Goal: Task Accomplishment & Management: Use online tool/utility

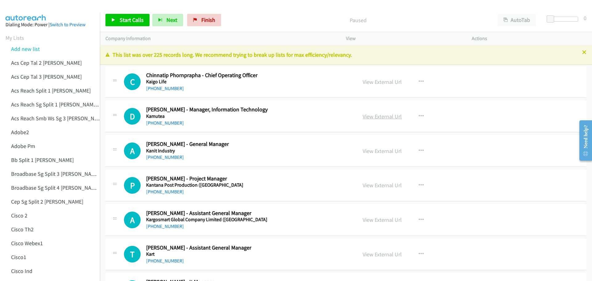
click at [375, 118] on link "View External Url" at bounding box center [382, 116] width 39 height 7
click at [384, 150] on link "View External Url" at bounding box center [382, 150] width 39 height 7
click at [420, 184] on icon "button" at bounding box center [421, 185] width 5 height 5
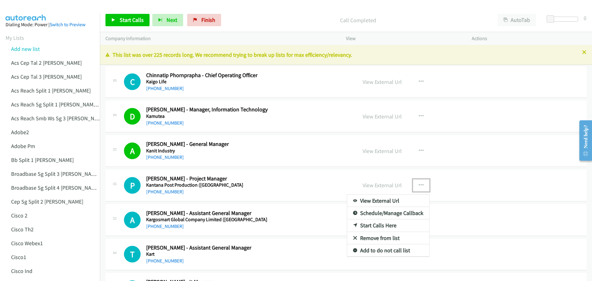
click at [390, 224] on link "Start Calls Here" at bounding box center [388, 225] width 82 height 12
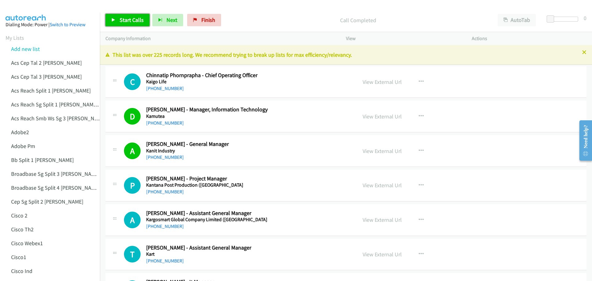
click at [129, 22] on span "Start Calls" at bounding box center [132, 19] width 24 height 7
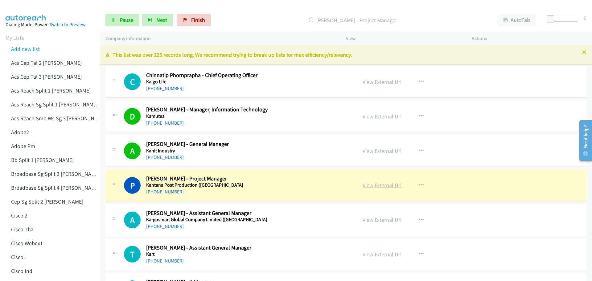
click at [381, 186] on link "View External Url" at bounding box center [382, 185] width 39 height 7
click at [129, 21] on span "Pause" at bounding box center [127, 19] width 14 height 7
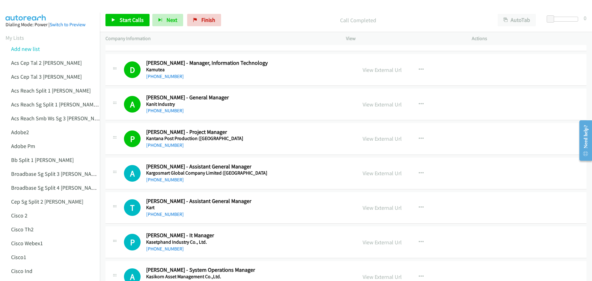
scroll to position [62, 0]
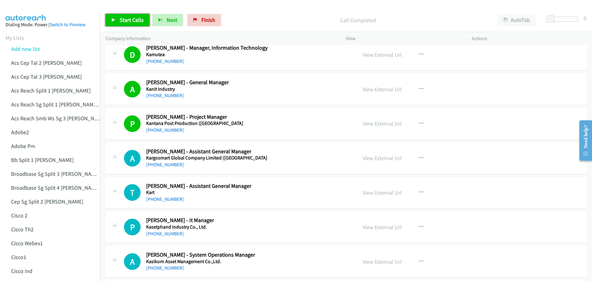
click at [120, 18] on span "Start Calls" at bounding box center [132, 19] width 24 height 7
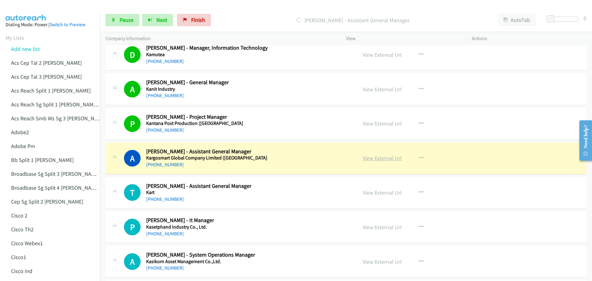
click at [376, 158] on link "View External Url" at bounding box center [382, 158] width 39 height 7
click at [129, 17] on span "Pause" at bounding box center [127, 19] width 14 height 7
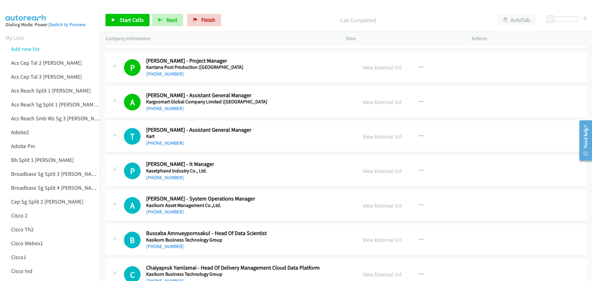
scroll to position [154, 0]
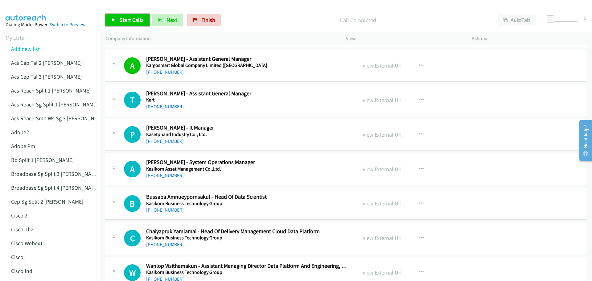
click at [118, 14] on link "Start Calls" at bounding box center [128, 20] width 44 height 12
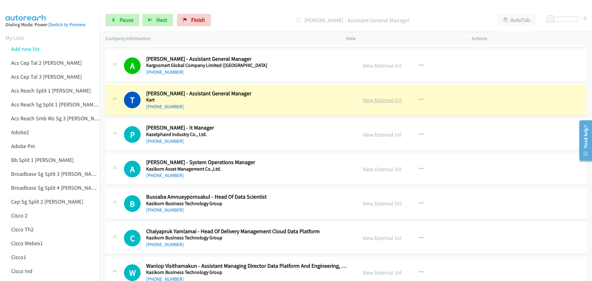
click at [379, 102] on link "View External Url" at bounding box center [382, 100] width 39 height 7
click at [118, 24] on link "Pause" at bounding box center [123, 20] width 34 height 12
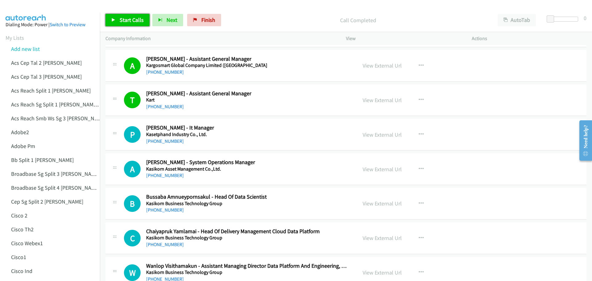
click at [127, 21] on span "Start Calls" at bounding box center [132, 19] width 24 height 7
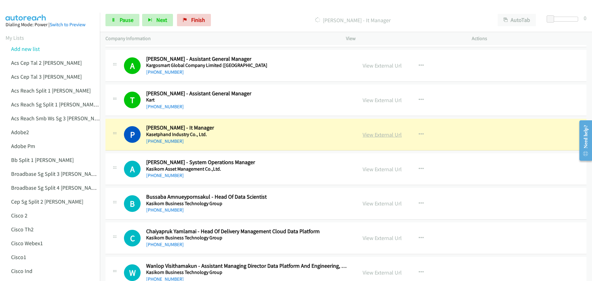
click at [366, 134] on link "View External Url" at bounding box center [382, 134] width 39 height 7
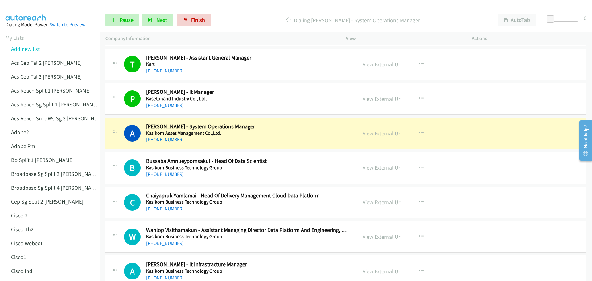
scroll to position [216, 0]
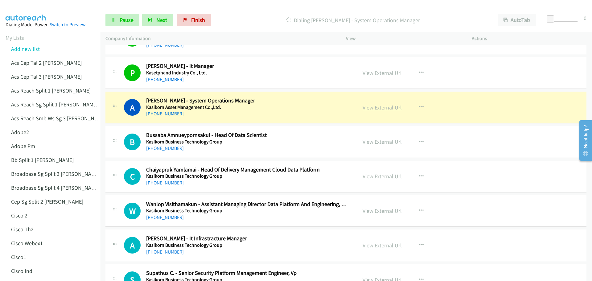
click at [389, 106] on link "View External Url" at bounding box center [382, 107] width 39 height 7
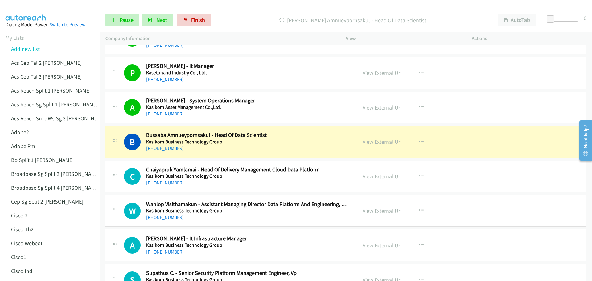
click at [377, 140] on link "View External Url" at bounding box center [382, 141] width 39 height 7
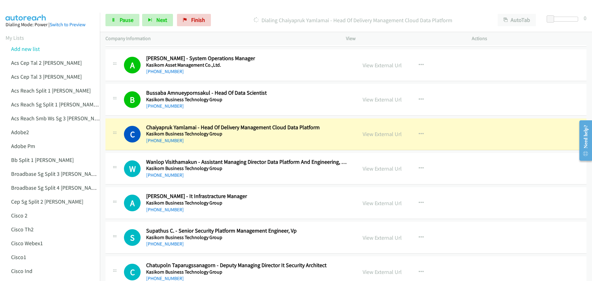
scroll to position [278, 0]
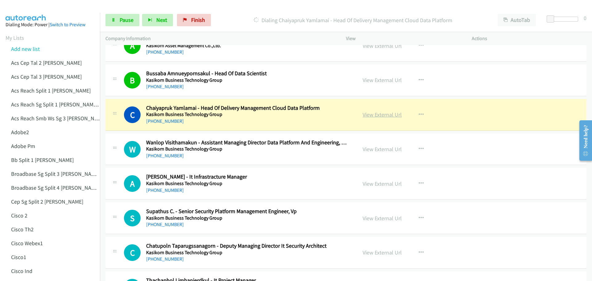
click at [379, 113] on link "View External Url" at bounding box center [382, 114] width 39 height 7
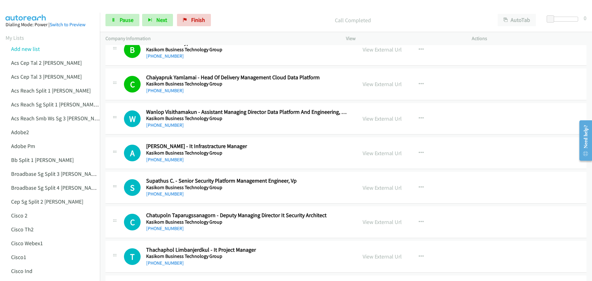
scroll to position [308, 0]
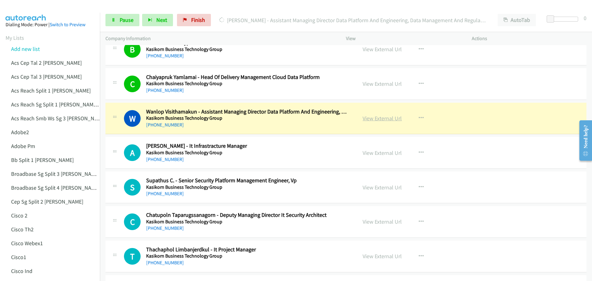
click at [379, 120] on link "View External Url" at bounding box center [382, 118] width 39 height 7
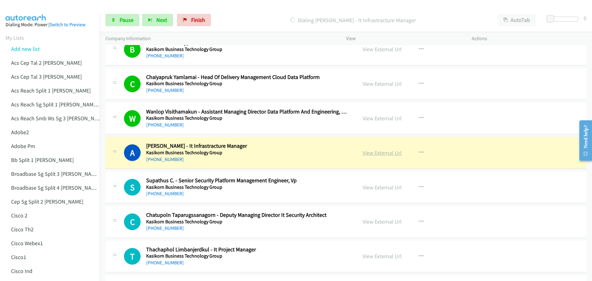
click at [377, 155] on link "View External Url" at bounding box center [382, 152] width 39 height 7
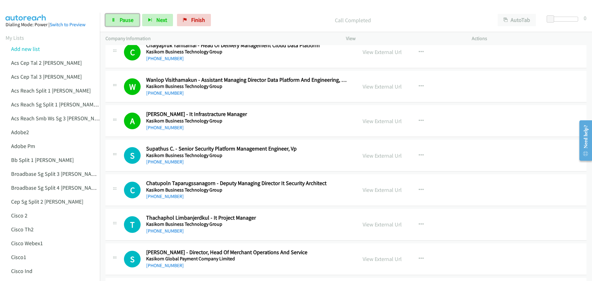
scroll to position [370, 0]
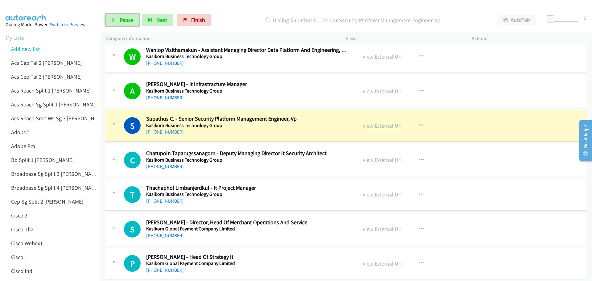
click at [373, 125] on link "View External Url" at bounding box center [382, 125] width 39 height 7
click at [120, 22] on span "Pause" at bounding box center [127, 19] width 14 height 7
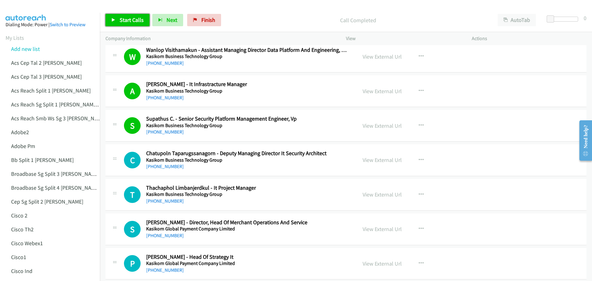
click at [118, 17] on link "Start Calls" at bounding box center [128, 20] width 44 height 12
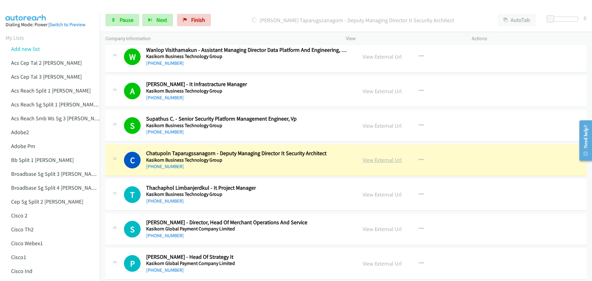
click at [371, 159] on link "View External Url" at bounding box center [382, 159] width 39 height 7
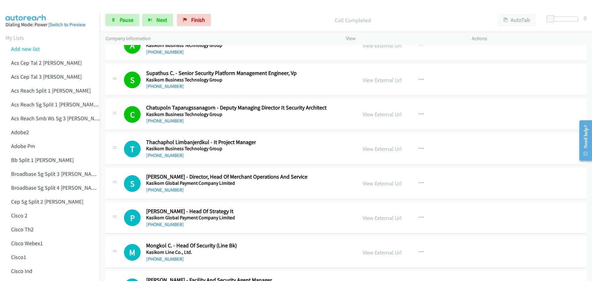
scroll to position [432, 0]
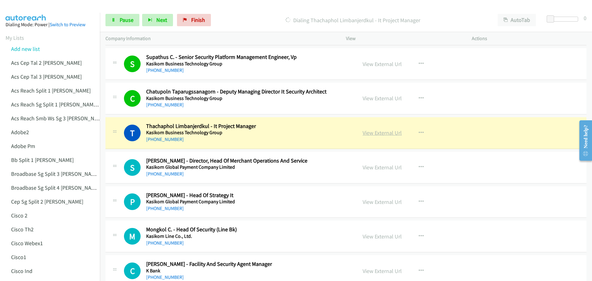
click at [373, 135] on link "View External Url" at bounding box center [382, 132] width 39 height 7
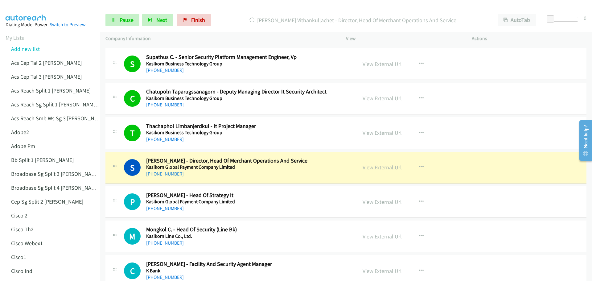
click at [372, 168] on link "View External Url" at bounding box center [382, 167] width 39 height 7
drag, startPoint x: 126, startPoint y: 17, endPoint x: 141, endPoint y: 17, distance: 14.5
click at [126, 17] on span "Pause" at bounding box center [127, 19] width 14 height 7
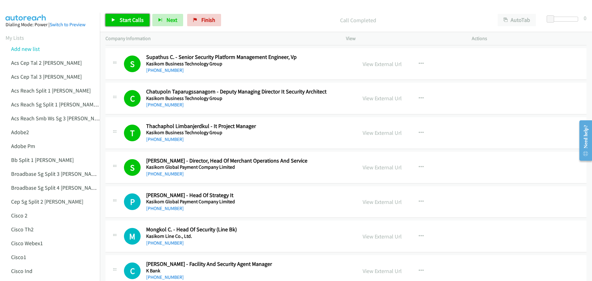
click at [128, 19] on span "Start Calls" at bounding box center [132, 19] width 24 height 7
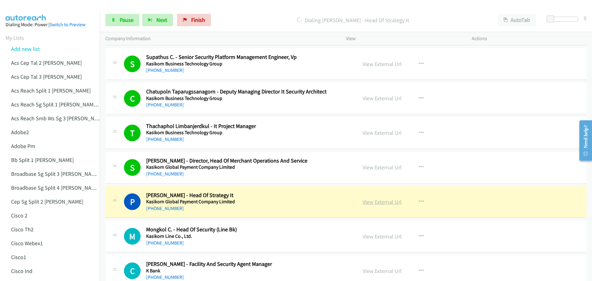
click at [370, 201] on link "View External Url" at bounding box center [382, 201] width 39 height 7
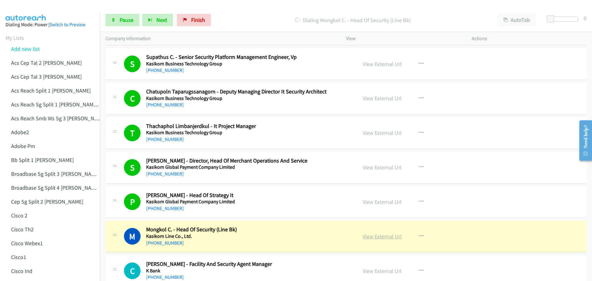
click at [383, 235] on link "View External Url" at bounding box center [382, 236] width 39 height 7
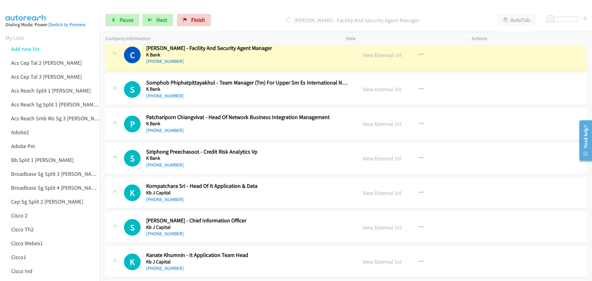
scroll to position [617, 0]
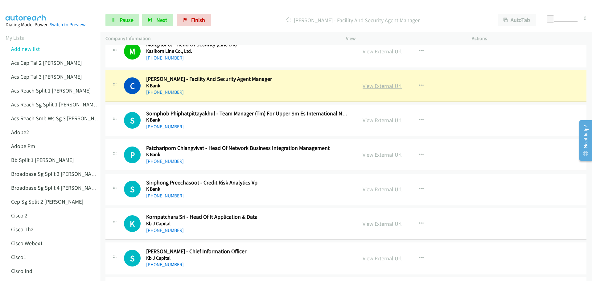
click at [376, 85] on link "View External Url" at bounding box center [382, 85] width 39 height 7
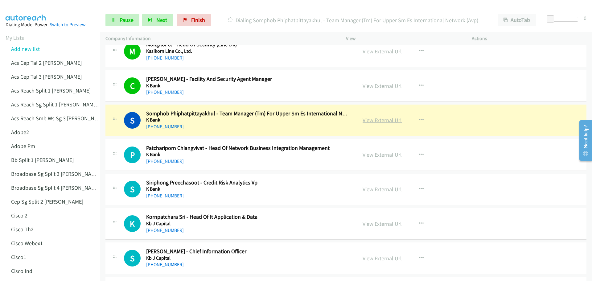
click at [386, 119] on link "View External Url" at bounding box center [382, 120] width 39 height 7
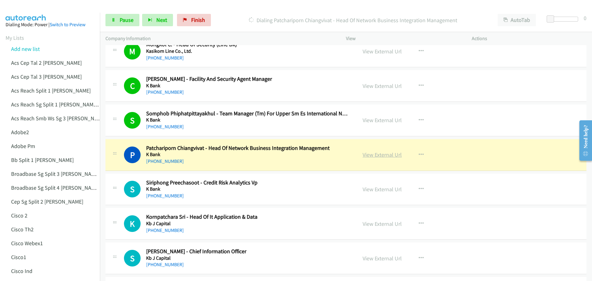
click at [374, 151] on link "View External Url" at bounding box center [382, 154] width 39 height 7
click at [117, 17] on link "Pause" at bounding box center [123, 20] width 34 height 12
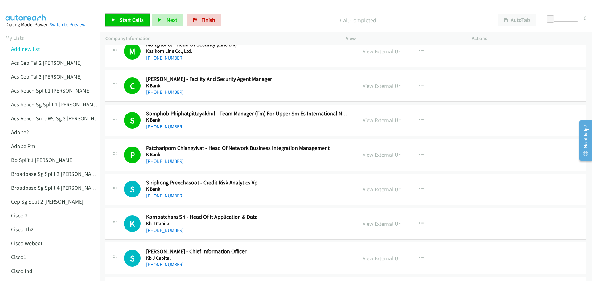
click at [134, 20] on span "Start Calls" at bounding box center [132, 19] width 24 height 7
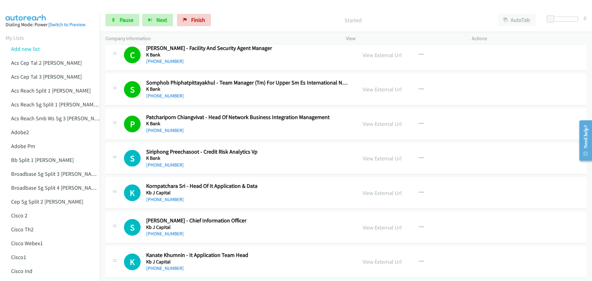
scroll to position [679, 0]
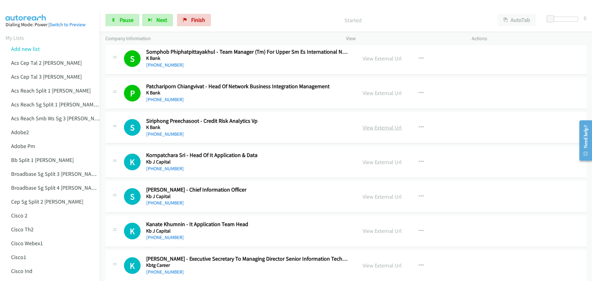
click at [375, 128] on link "View External Url" at bounding box center [382, 127] width 39 height 7
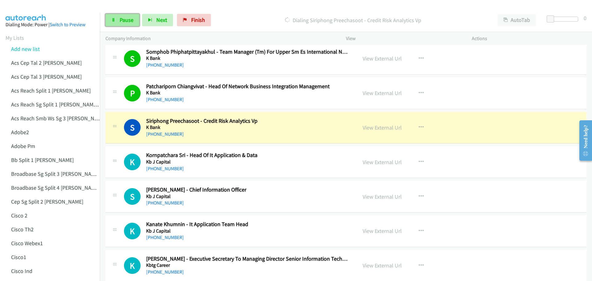
click at [126, 16] on link "Pause" at bounding box center [123, 20] width 34 height 12
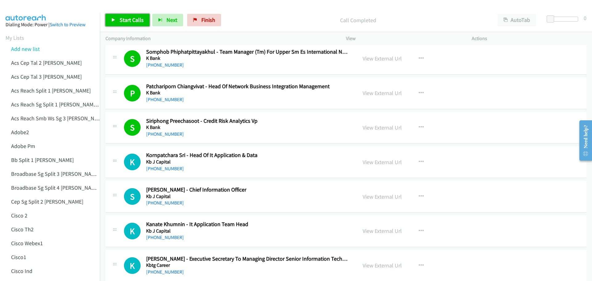
click at [128, 16] on link "Start Calls" at bounding box center [128, 20] width 44 height 12
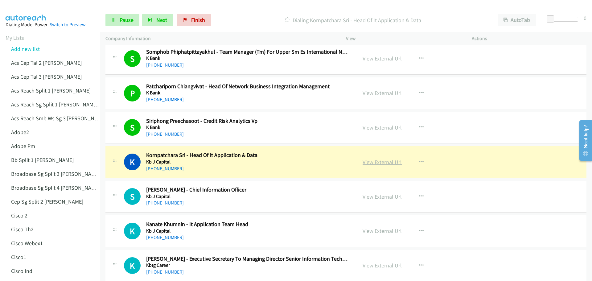
click at [377, 162] on link "View External Url" at bounding box center [382, 162] width 39 height 7
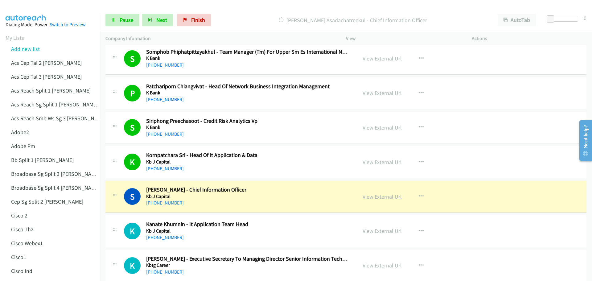
click at [377, 197] on link "View External Url" at bounding box center [382, 196] width 39 height 7
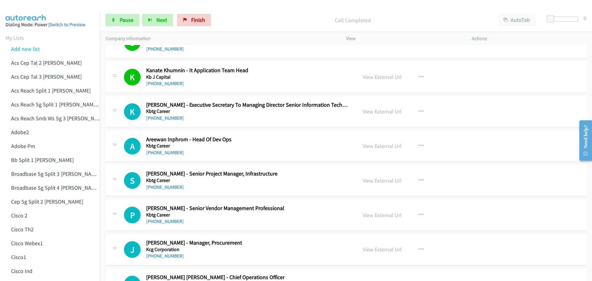
scroll to position [833, 0]
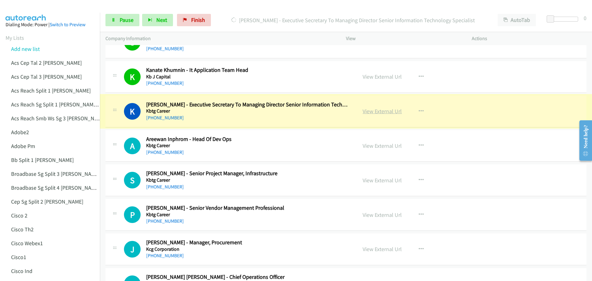
click at [379, 114] on link "View External Url" at bounding box center [382, 111] width 39 height 7
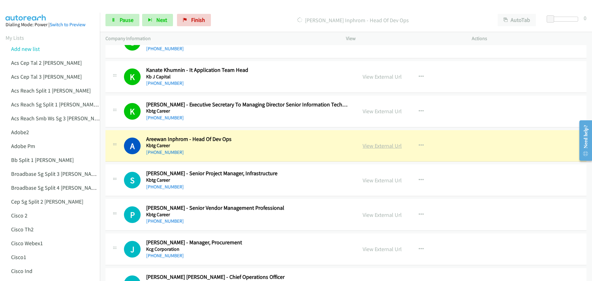
click at [382, 147] on link "View External Url" at bounding box center [382, 145] width 39 height 7
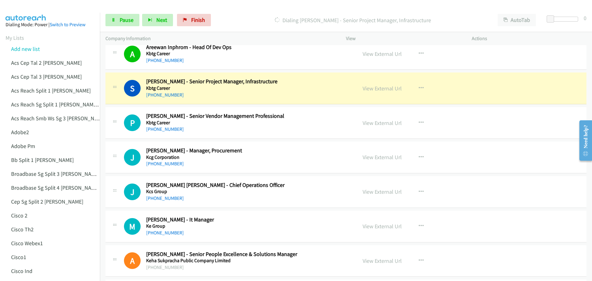
scroll to position [925, 0]
click at [393, 87] on link "View External Url" at bounding box center [382, 87] width 39 height 7
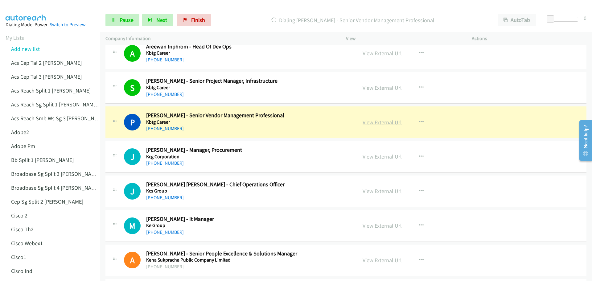
click at [375, 122] on link "View External Url" at bounding box center [382, 122] width 39 height 7
drag, startPoint x: 126, startPoint y: 17, endPoint x: 133, endPoint y: 16, distance: 7.2
click at [126, 17] on span "Pause" at bounding box center [127, 19] width 14 height 7
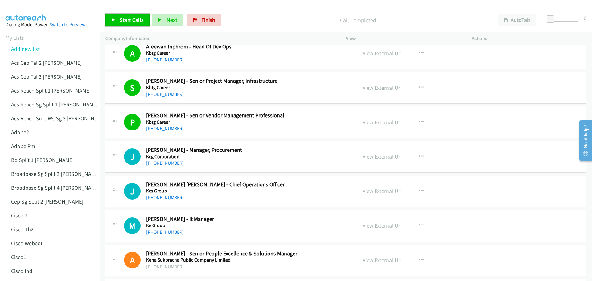
click at [115, 22] on link "Start Calls" at bounding box center [128, 20] width 44 height 12
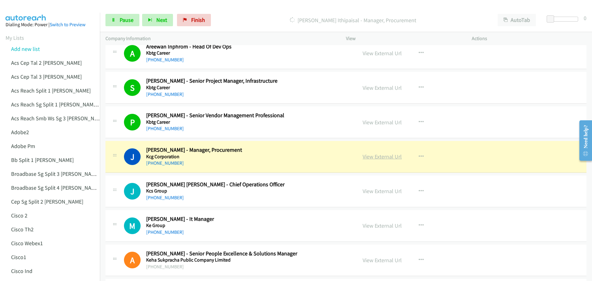
click at [383, 156] on link "View External Url" at bounding box center [382, 156] width 39 height 7
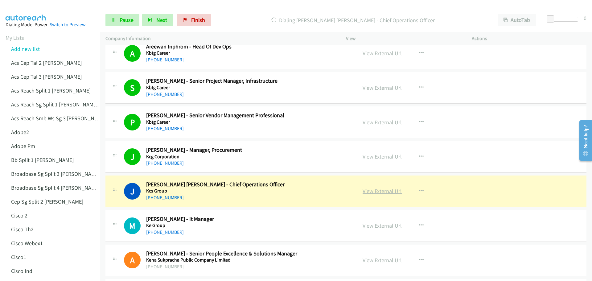
click at [388, 189] on link "View External Url" at bounding box center [382, 191] width 39 height 7
drag, startPoint x: 122, startPoint y: 19, endPoint x: 188, endPoint y: 18, distance: 65.4
click at [122, 19] on span "Pause" at bounding box center [127, 19] width 14 height 7
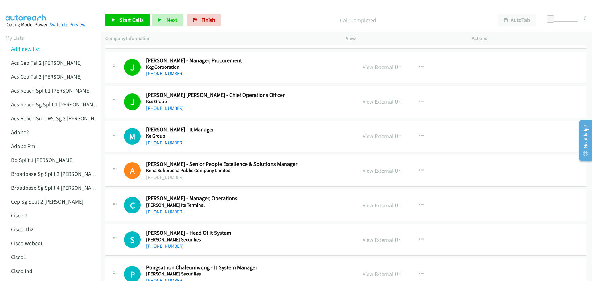
scroll to position [1018, 0]
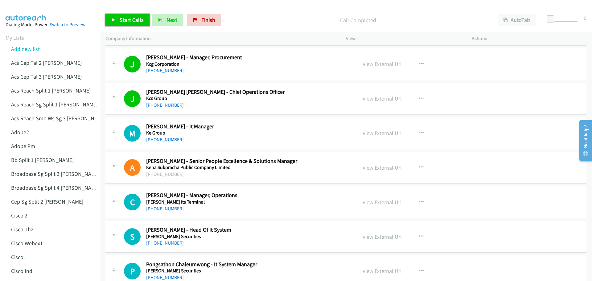
click at [125, 16] on link "Start Calls" at bounding box center [128, 20] width 44 height 12
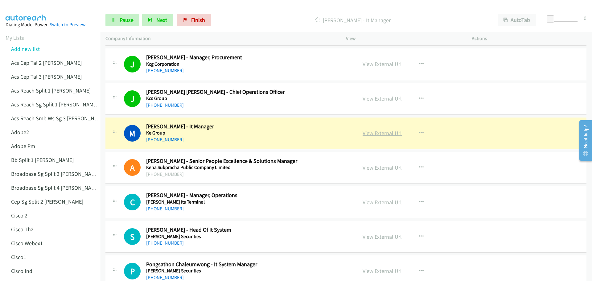
click at [379, 134] on link "View External Url" at bounding box center [382, 133] width 39 height 7
click at [128, 15] on link "Pause" at bounding box center [123, 20] width 34 height 12
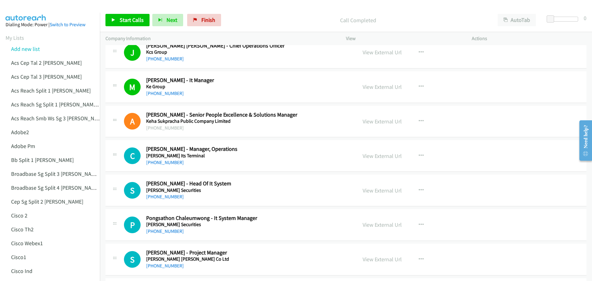
scroll to position [1080, 0]
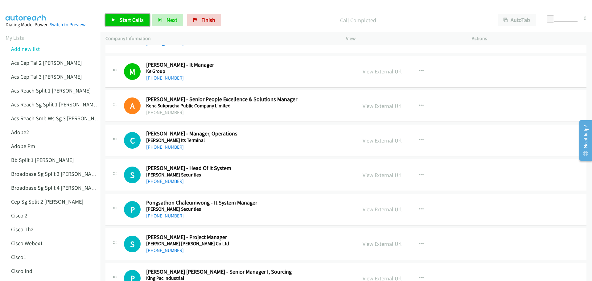
click at [123, 21] on span "Start Calls" at bounding box center [132, 19] width 24 height 7
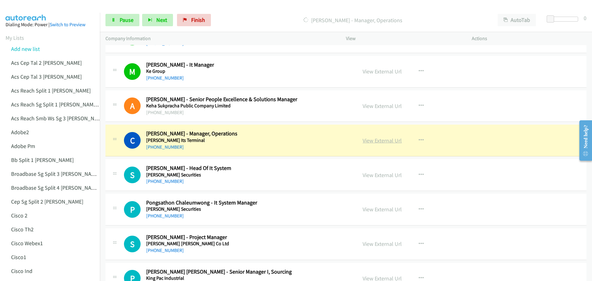
click at [381, 142] on link "View External Url" at bounding box center [382, 140] width 39 height 7
click at [125, 17] on span "Pause" at bounding box center [127, 19] width 14 height 7
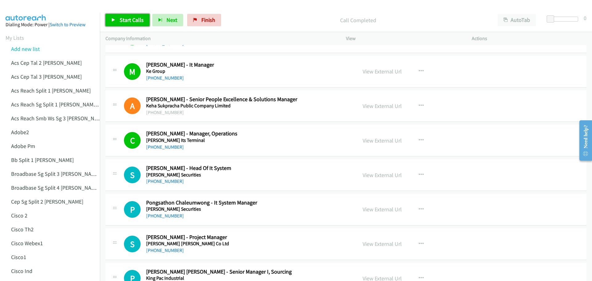
click at [120, 21] on span "Start Calls" at bounding box center [132, 19] width 24 height 7
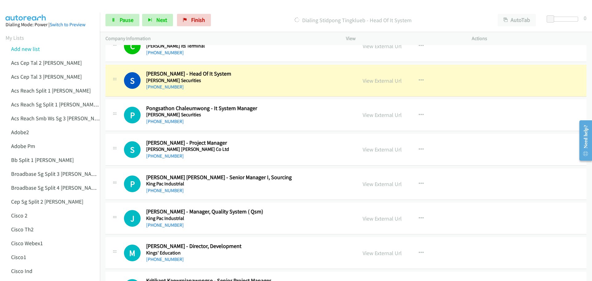
scroll to position [1172, 0]
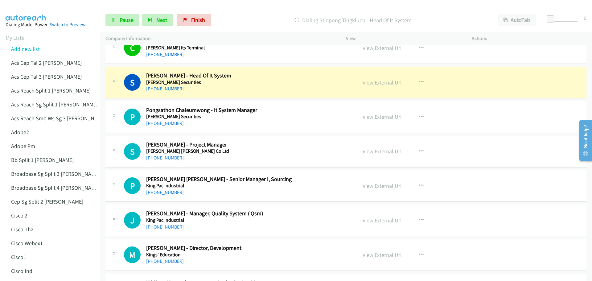
click at [387, 83] on link "View External Url" at bounding box center [382, 82] width 39 height 7
click at [117, 21] on link "Pause" at bounding box center [123, 20] width 34 height 12
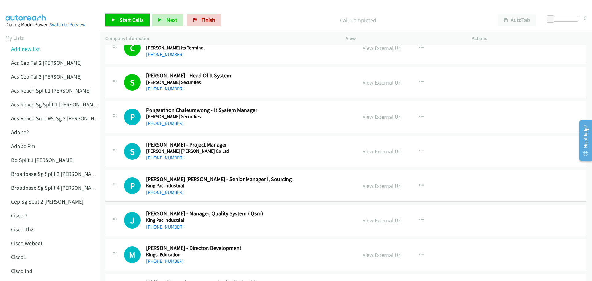
click at [126, 20] on span "Start Calls" at bounding box center [132, 19] width 24 height 7
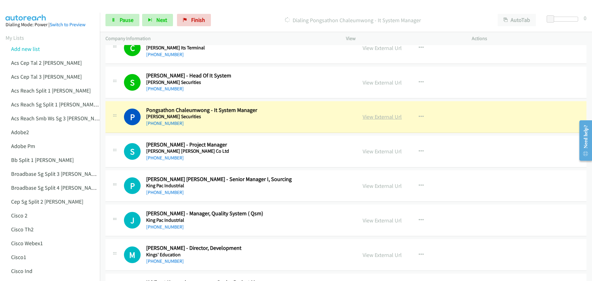
click at [375, 116] on link "View External Url" at bounding box center [382, 116] width 39 height 7
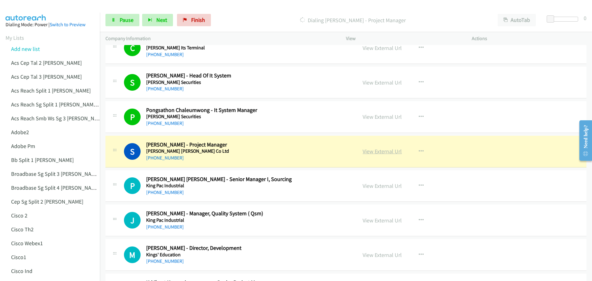
click at [379, 152] on link "View External Url" at bounding box center [382, 151] width 39 height 7
click at [121, 17] on span "Pause" at bounding box center [127, 19] width 14 height 7
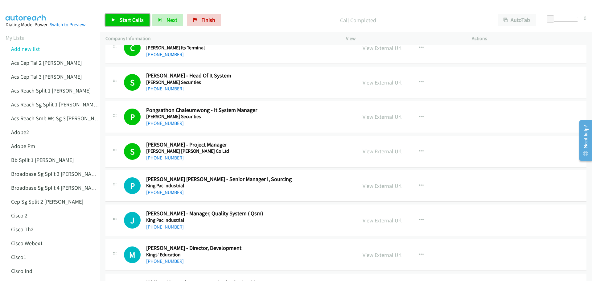
drag, startPoint x: 127, startPoint y: 20, endPoint x: 146, endPoint y: 23, distance: 19.7
click at [127, 20] on span "Start Calls" at bounding box center [132, 19] width 24 height 7
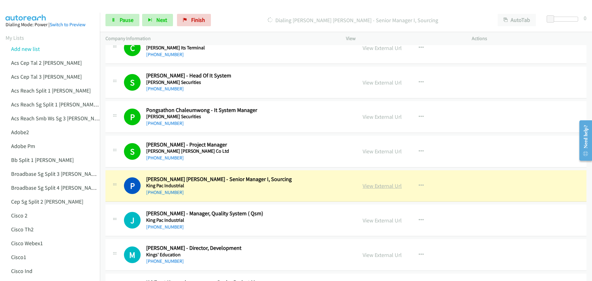
click at [367, 185] on link "View External Url" at bounding box center [382, 185] width 39 height 7
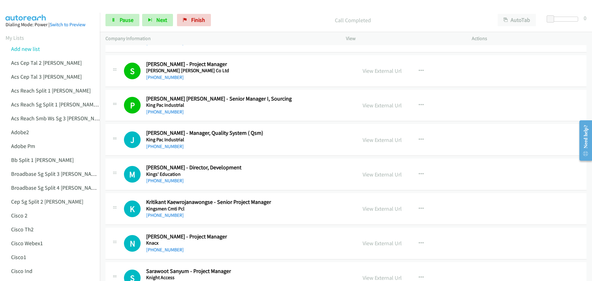
scroll to position [1265, 0]
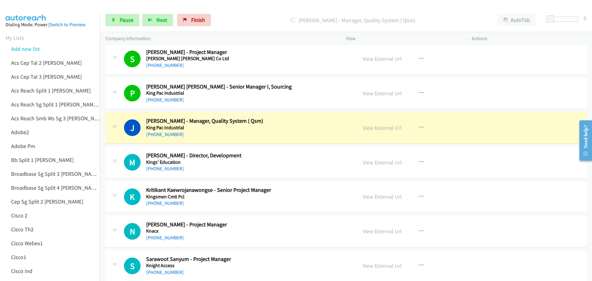
click at [374, 131] on div "View External Url" at bounding box center [382, 128] width 39 height 8
click at [373, 128] on link "View External Url" at bounding box center [382, 127] width 39 height 7
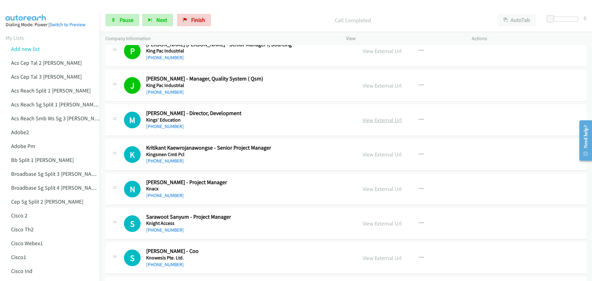
scroll to position [1327, 0]
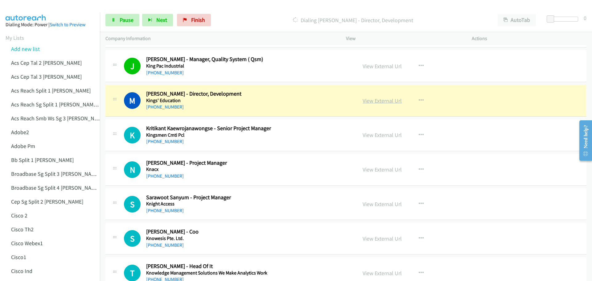
click at [372, 102] on link "View External Url" at bounding box center [382, 100] width 39 height 7
click at [122, 19] on span "Pause" at bounding box center [127, 19] width 14 height 7
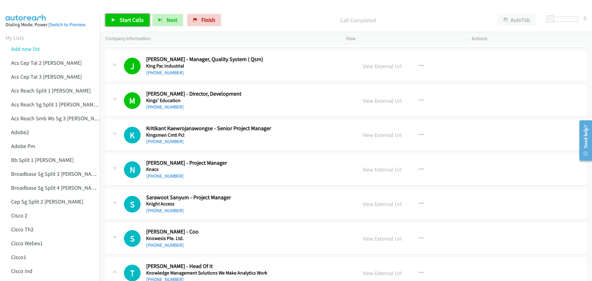
click at [115, 19] on icon at bounding box center [113, 20] width 4 height 4
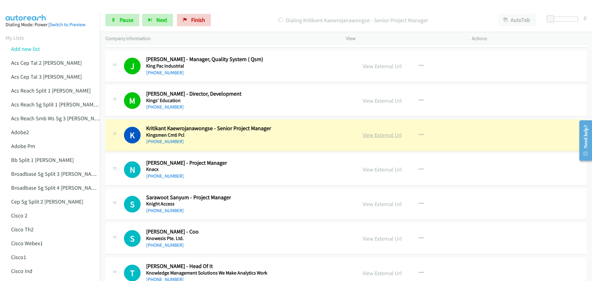
click at [371, 136] on link "View External Url" at bounding box center [382, 134] width 39 height 7
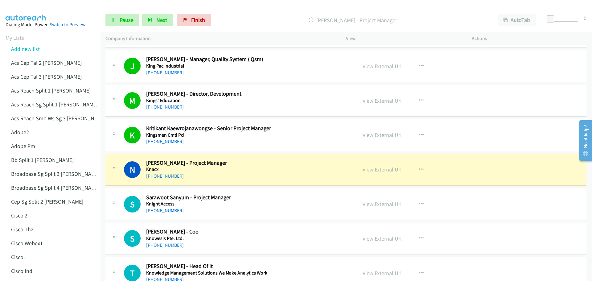
click at [374, 172] on link "View External Url" at bounding box center [382, 169] width 39 height 7
click at [126, 21] on span "Pause" at bounding box center [127, 19] width 14 height 7
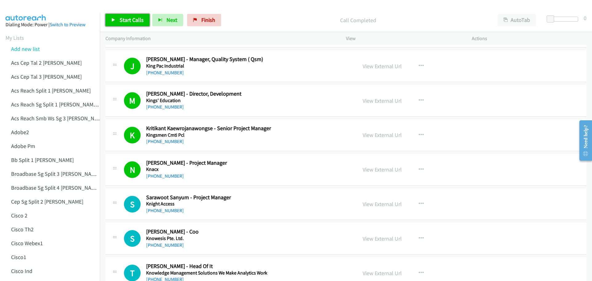
click at [130, 22] on span "Start Calls" at bounding box center [132, 19] width 24 height 7
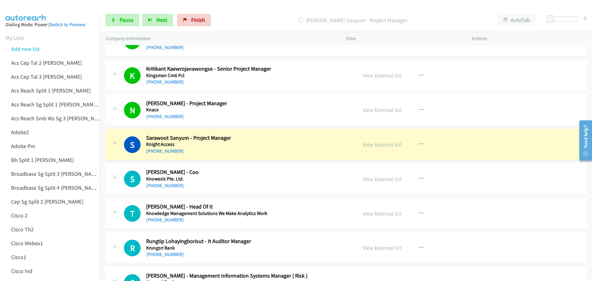
scroll to position [1388, 0]
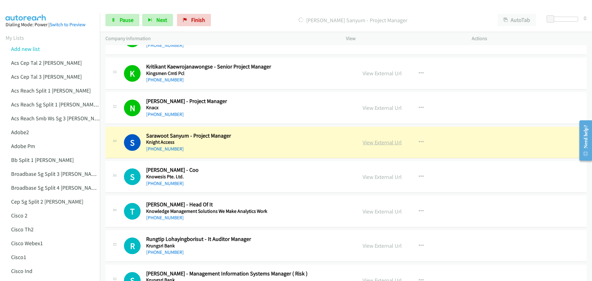
click at [378, 141] on link "View External Url" at bounding box center [382, 142] width 39 height 7
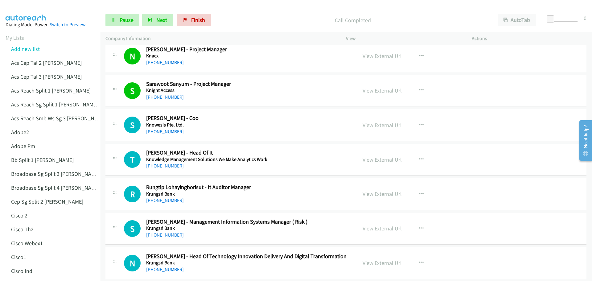
scroll to position [1450, 0]
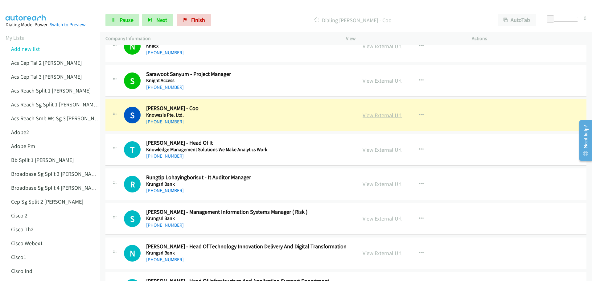
click at [383, 115] on link "View External Url" at bounding box center [382, 115] width 39 height 7
click at [121, 27] on div "Start Calls Pause Next Finish Dialing [PERSON_NAME] - Coo AutoTab AutoTab 0" at bounding box center [346, 20] width 492 height 24
click at [126, 19] on span "Pause" at bounding box center [127, 19] width 14 height 7
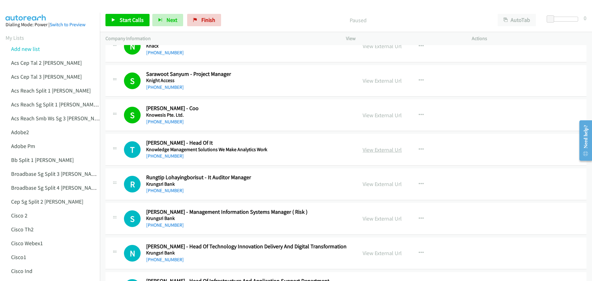
click at [372, 149] on link "View External Url" at bounding box center [382, 149] width 39 height 7
click at [130, 18] on span "Start Calls" at bounding box center [132, 19] width 24 height 7
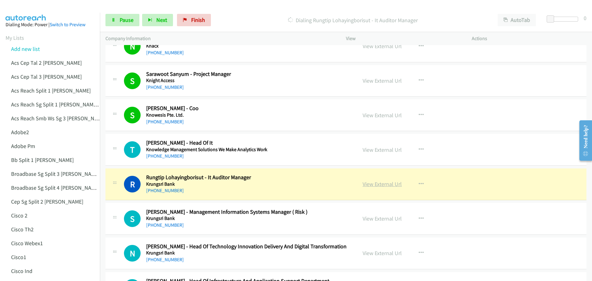
click at [371, 185] on link "View External Url" at bounding box center [382, 183] width 39 height 7
click at [124, 23] on span "Pause" at bounding box center [127, 19] width 14 height 7
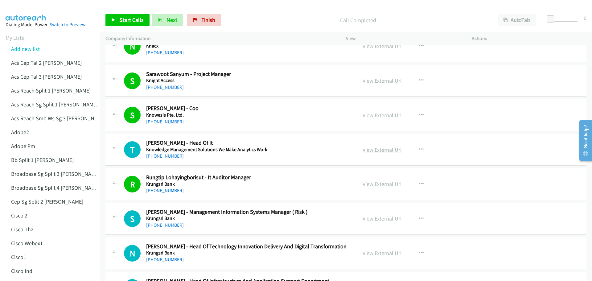
click at [382, 149] on link "View External Url" at bounding box center [382, 149] width 39 height 7
click at [123, 21] on span "Start Calls" at bounding box center [132, 19] width 24 height 7
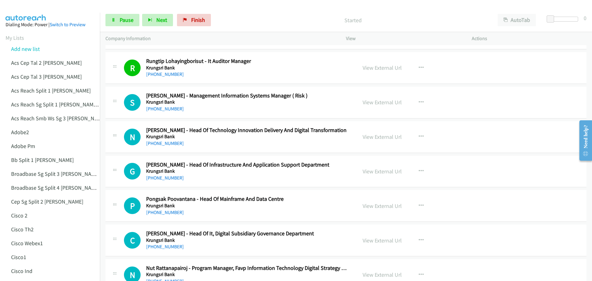
scroll to position [1573, 0]
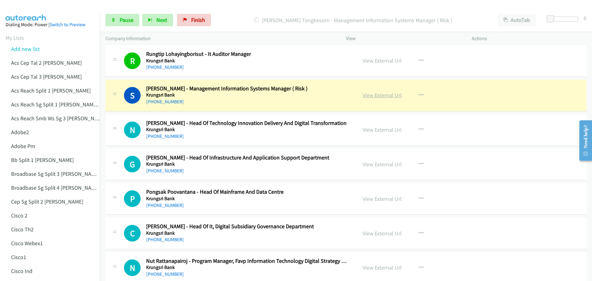
click at [370, 97] on link "View External Url" at bounding box center [382, 95] width 39 height 7
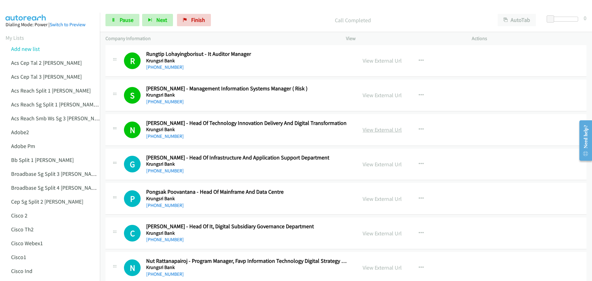
click at [379, 133] on link "View External Url" at bounding box center [382, 129] width 39 height 7
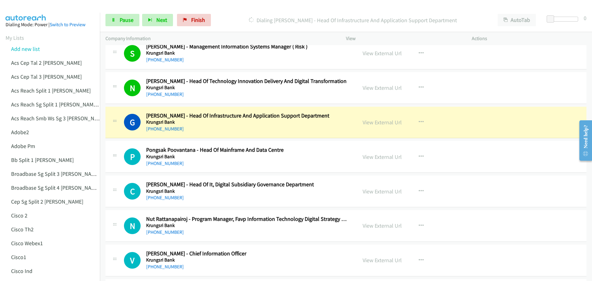
scroll to position [1635, 0]
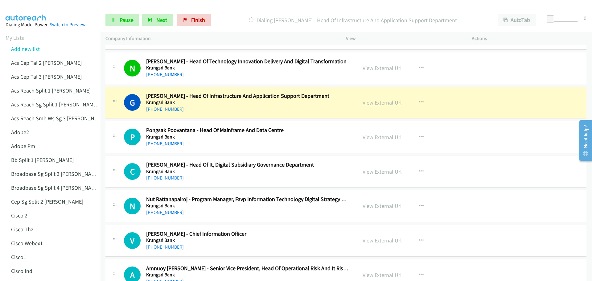
click at [370, 104] on link "View External Url" at bounding box center [382, 102] width 39 height 7
drag, startPoint x: 122, startPoint y: 23, endPoint x: 129, endPoint y: 23, distance: 7.4
click at [122, 23] on span "Pause" at bounding box center [127, 19] width 14 height 7
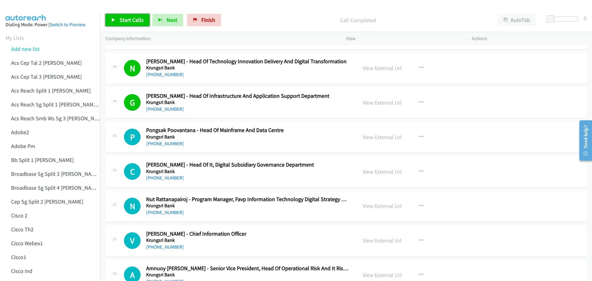
click at [131, 17] on span "Start Calls" at bounding box center [132, 19] width 24 height 7
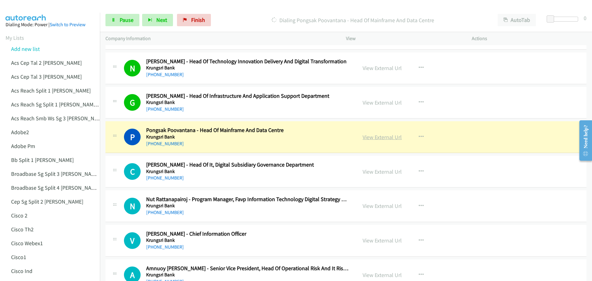
click at [376, 136] on link "View External Url" at bounding box center [382, 137] width 39 height 7
drag, startPoint x: 123, startPoint y: 18, endPoint x: 146, endPoint y: 18, distance: 22.5
click at [123, 18] on span "Pause" at bounding box center [127, 19] width 14 height 7
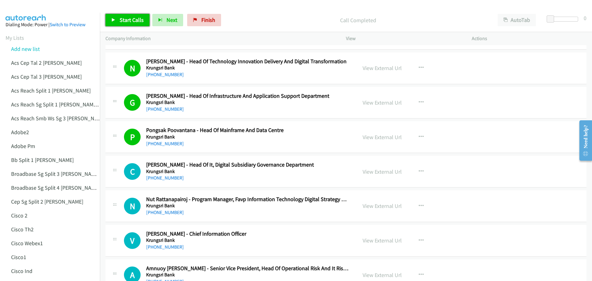
drag, startPoint x: 120, startPoint y: 19, endPoint x: 130, endPoint y: 21, distance: 10.4
click at [120, 19] on span "Start Calls" at bounding box center [132, 19] width 24 height 7
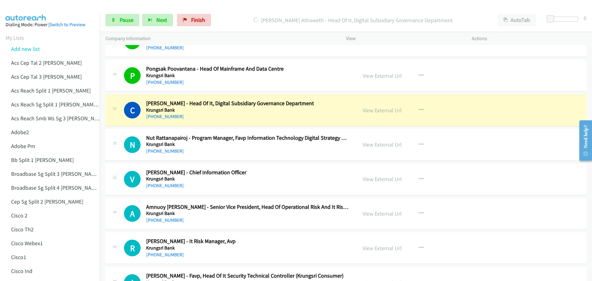
scroll to position [1697, 0]
click at [376, 110] on link "View External Url" at bounding box center [382, 109] width 39 height 7
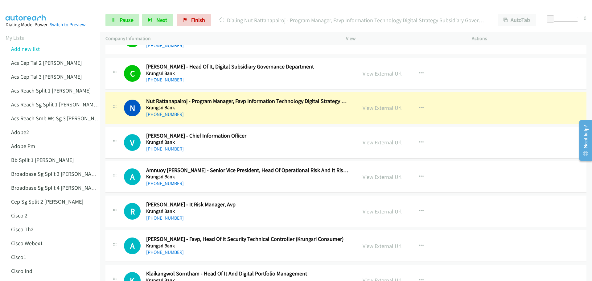
scroll to position [1758, 0]
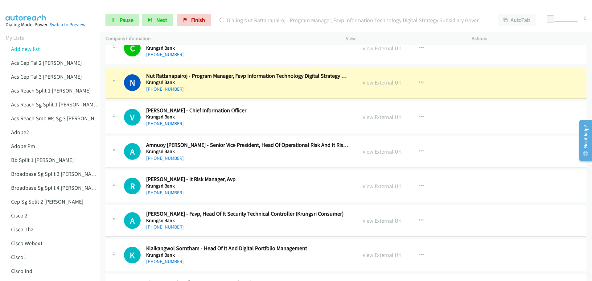
click at [368, 83] on link "View External Url" at bounding box center [382, 82] width 39 height 7
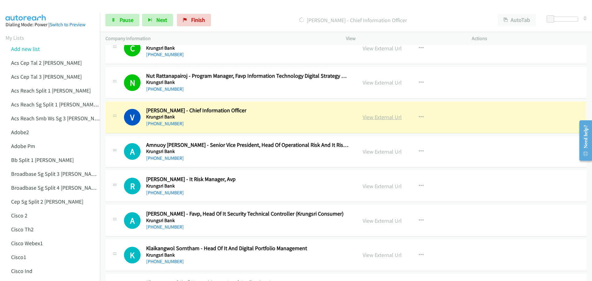
click at [379, 119] on link "View External Url" at bounding box center [382, 117] width 39 height 7
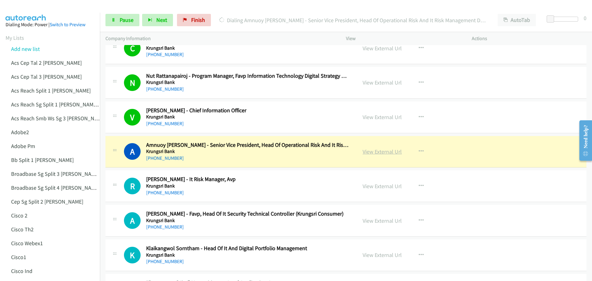
click at [382, 154] on link "View External Url" at bounding box center [382, 151] width 39 height 7
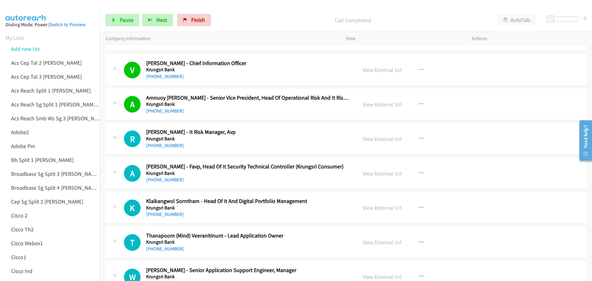
scroll to position [1820, 0]
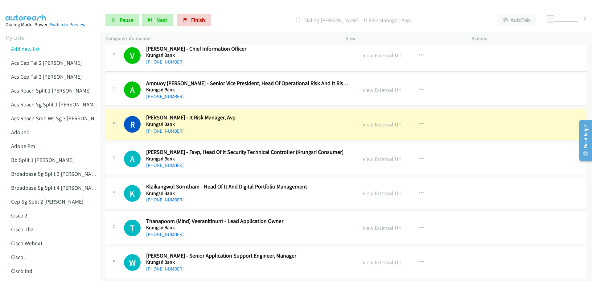
click at [372, 127] on link "View External Url" at bounding box center [382, 124] width 39 height 7
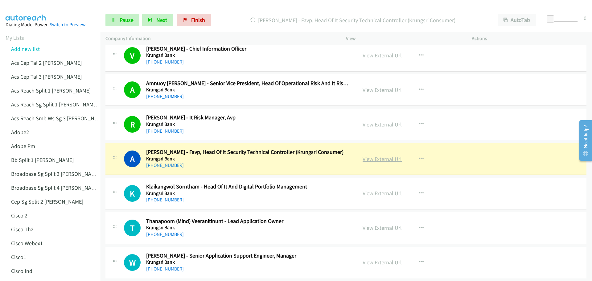
click at [377, 160] on link "View External Url" at bounding box center [382, 158] width 39 height 7
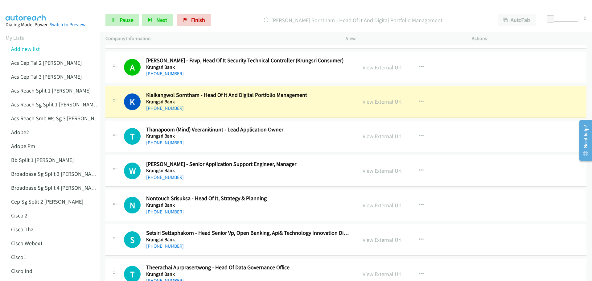
scroll to position [1913, 0]
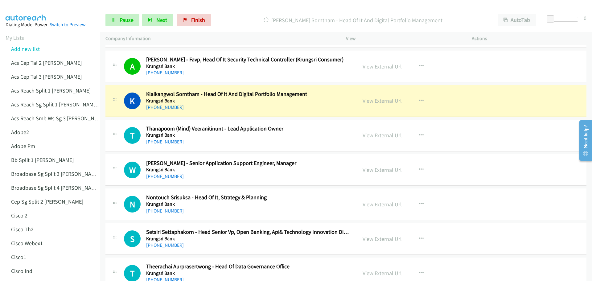
click at [376, 103] on link "View External Url" at bounding box center [382, 100] width 39 height 7
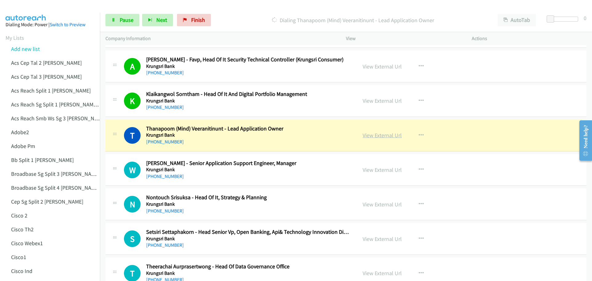
click at [376, 138] on link "View External Url" at bounding box center [382, 135] width 39 height 7
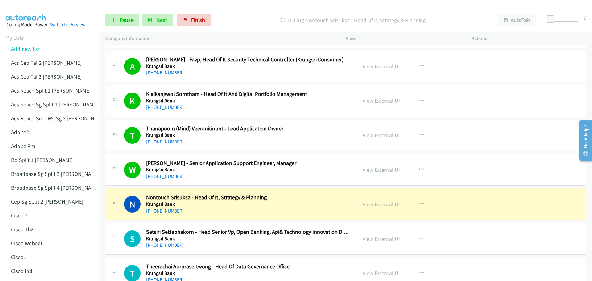
click at [377, 206] on link "View External Url" at bounding box center [382, 204] width 39 height 7
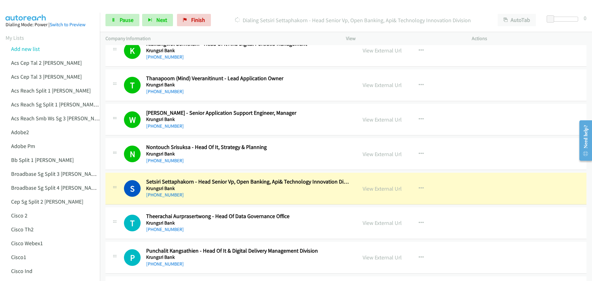
scroll to position [2005, 0]
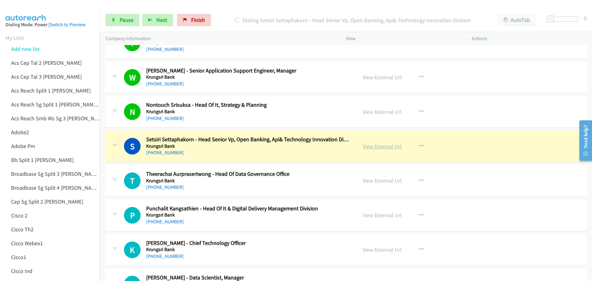
click at [378, 145] on link "View External Url" at bounding box center [382, 146] width 39 height 7
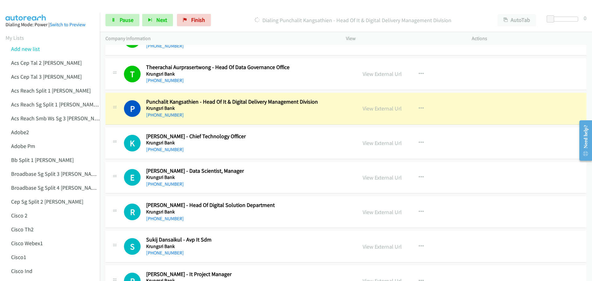
scroll to position [2129, 0]
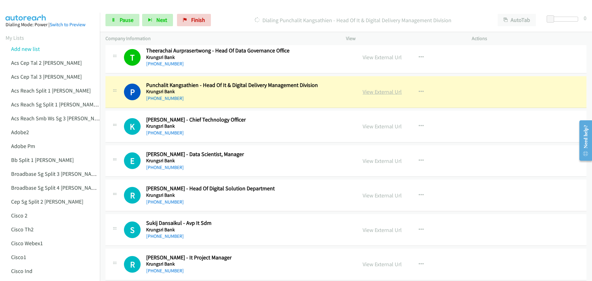
click at [367, 93] on link "View External Url" at bounding box center [382, 91] width 39 height 7
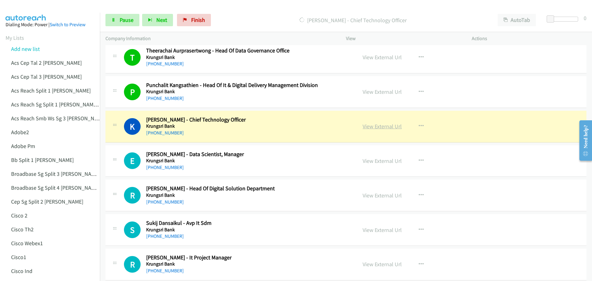
click at [383, 126] on link "View External Url" at bounding box center [382, 126] width 39 height 7
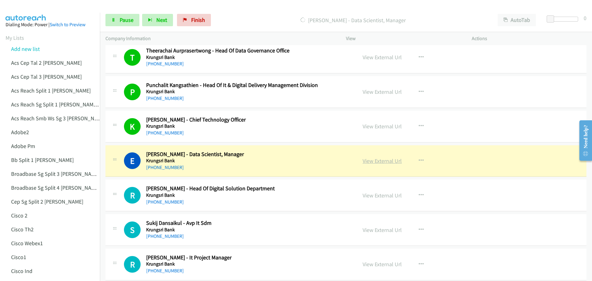
click at [383, 158] on link "View External Url" at bounding box center [382, 160] width 39 height 7
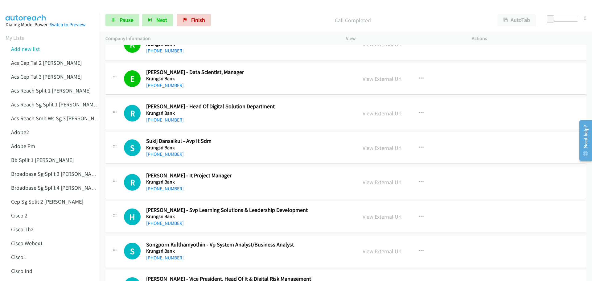
scroll to position [2221, 0]
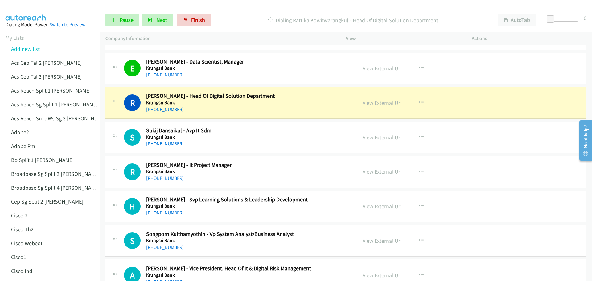
click at [381, 102] on link "View External Url" at bounding box center [382, 102] width 39 height 7
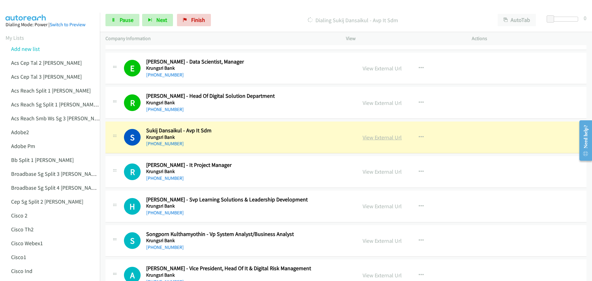
click at [381, 139] on link "View External Url" at bounding box center [382, 137] width 39 height 7
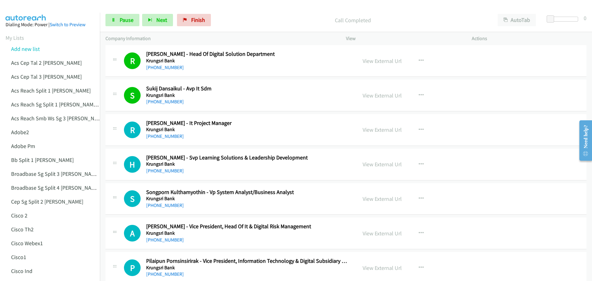
scroll to position [2283, 0]
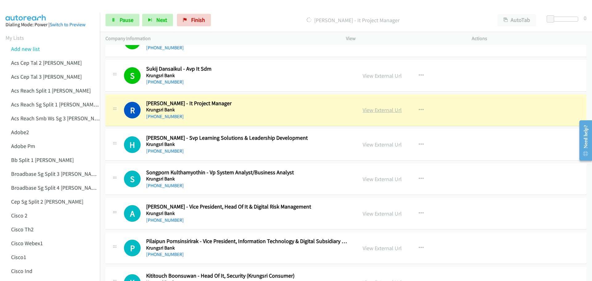
click at [384, 111] on link "View External Url" at bounding box center [382, 109] width 39 height 7
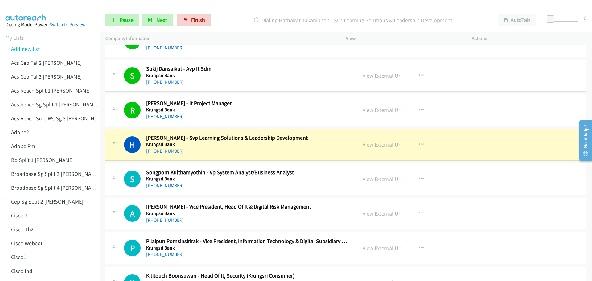
click at [383, 146] on link "View External Url" at bounding box center [382, 144] width 39 height 7
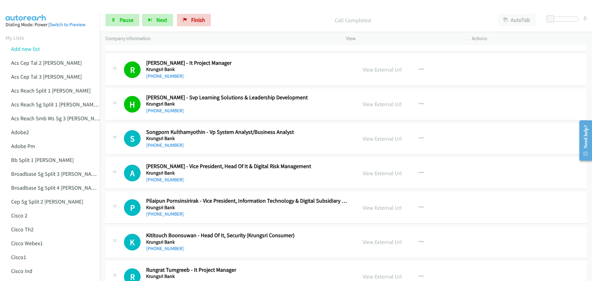
scroll to position [2345, 0]
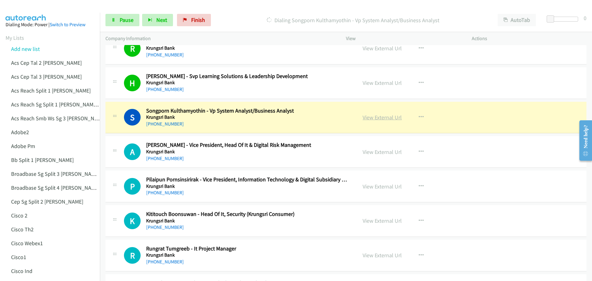
click at [369, 118] on link "View External Url" at bounding box center [382, 117] width 39 height 7
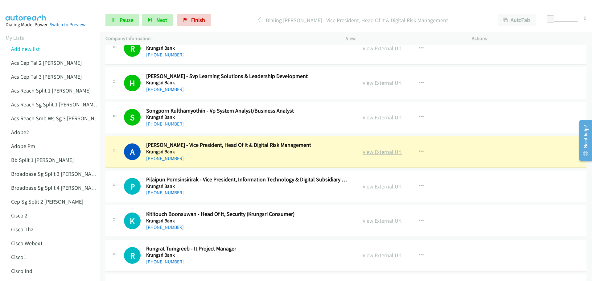
click at [372, 154] on link "View External Url" at bounding box center [382, 151] width 39 height 7
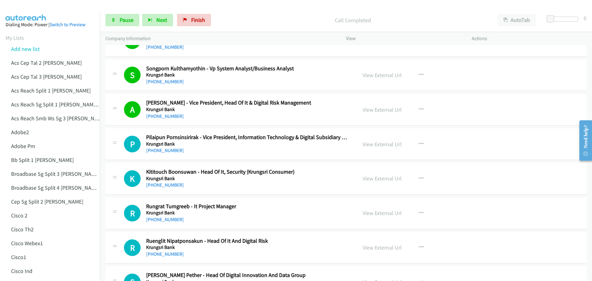
scroll to position [2406, 0]
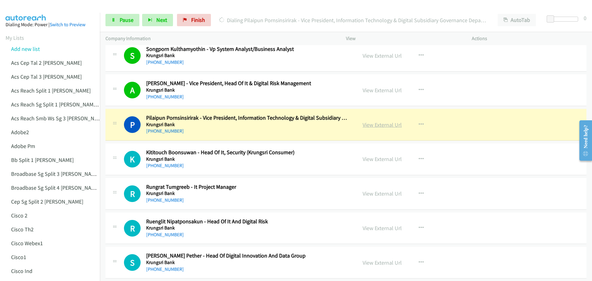
click at [383, 127] on link "View External Url" at bounding box center [382, 124] width 39 height 7
click at [125, 19] on span "Pause" at bounding box center [127, 19] width 14 height 7
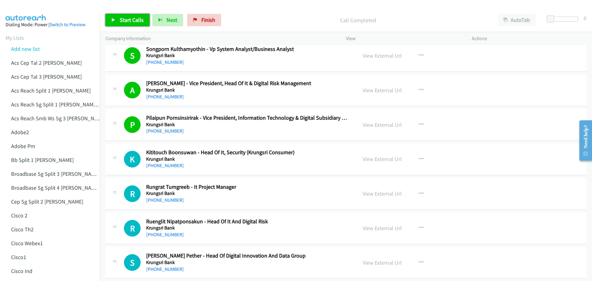
click at [130, 19] on span "Start Calls" at bounding box center [132, 19] width 24 height 7
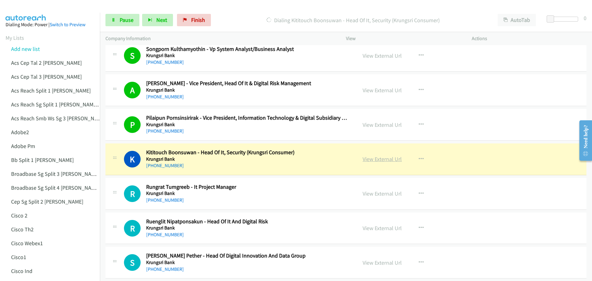
click at [370, 161] on link "View External Url" at bounding box center [382, 158] width 39 height 7
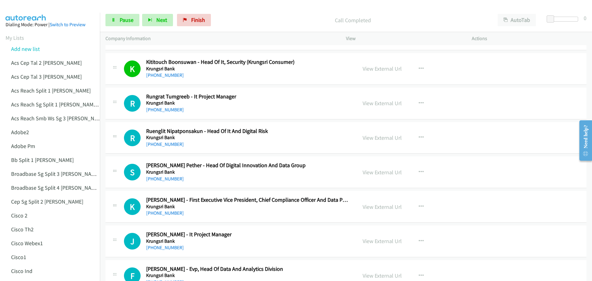
scroll to position [2499, 0]
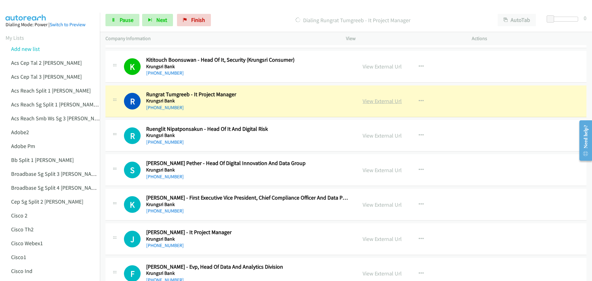
click at [389, 101] on link "View External Url" at bounding box center [382, 100] width 39 height 7
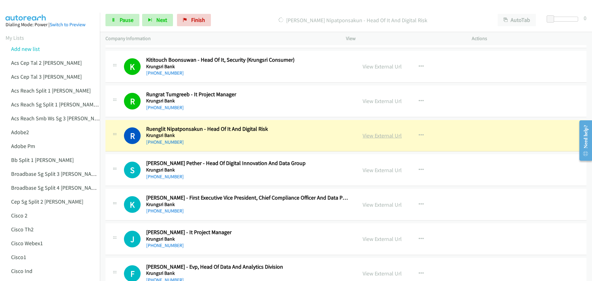
click at [382, 134] on link "View External Url" at bounding box center [382, 135] width 39 height 7
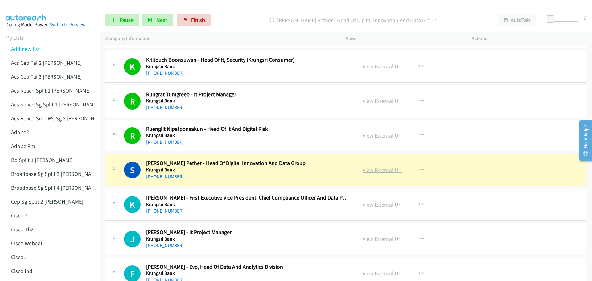
click at [378, 170] on link "View External Url" at bounding box center [382, 170] width 39 height 7
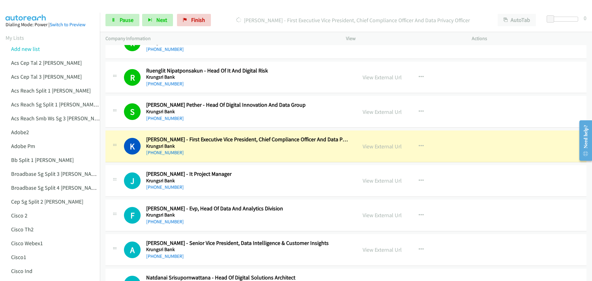
scroll to position [2560, 0]
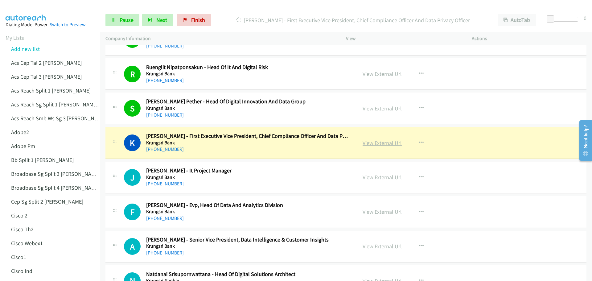
click at [373, 143] on link "View External Url" at bounding box center [382, 142] width 39 height 7
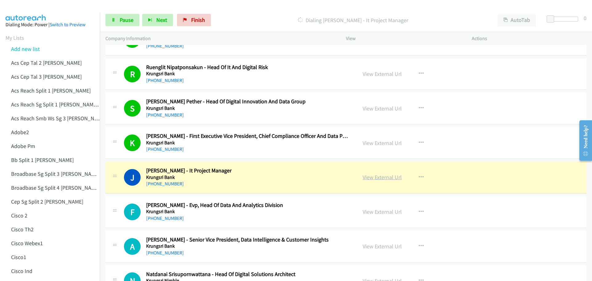
click at [384, 177] on link "View External Url" at bounding box center [382, 177] width 39 height 7
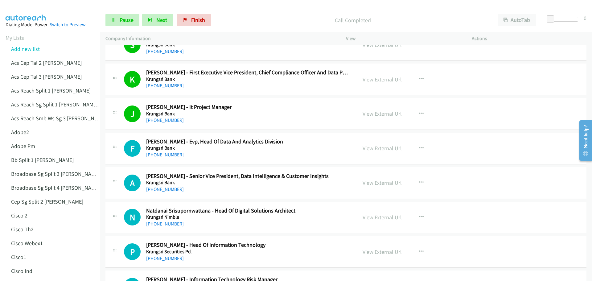
scroll to position [2653, 0]
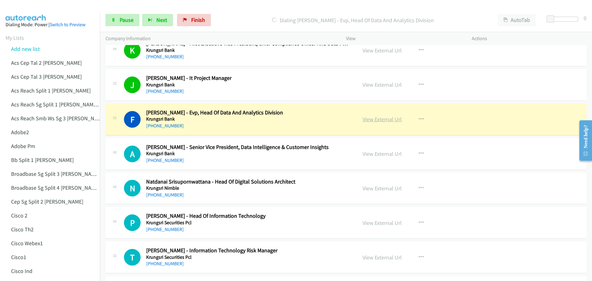
click at [383, 118] on link "View External Url" at bounding box center [382, 119] width 39 height 7
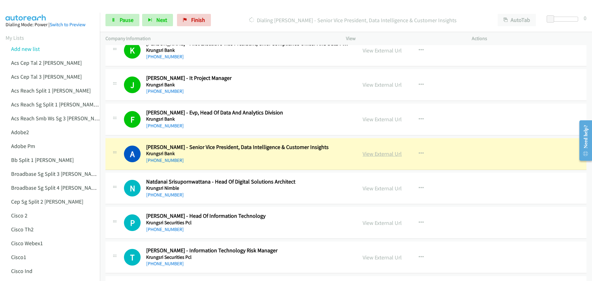
click at [375, 153] on link "View External Url" at bounding box center [382, 153] width 39 height 7
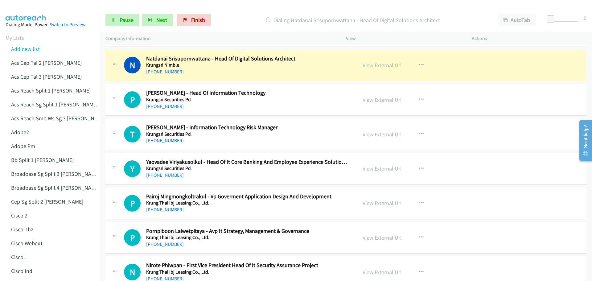
scroll to position [2776, 0]
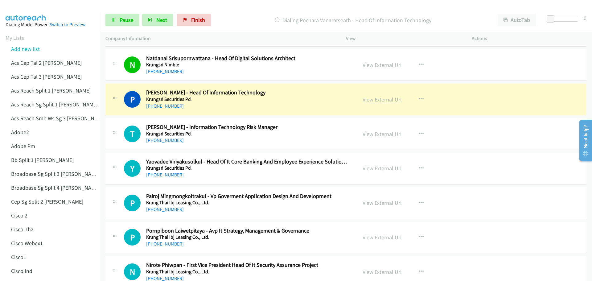
click at [376, 98] on link "View External Url" at bounding box center [382, 99] width 39 height 7
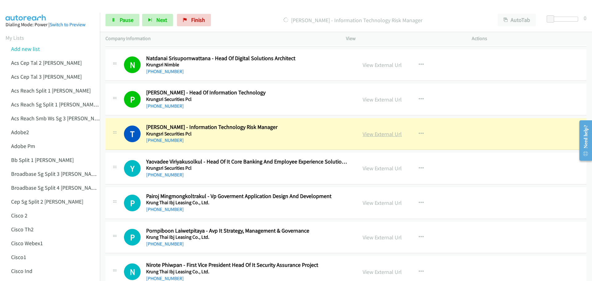
click at [371, 134] on link "View External Url" at bounding box center [382, 133] width 39 height 7
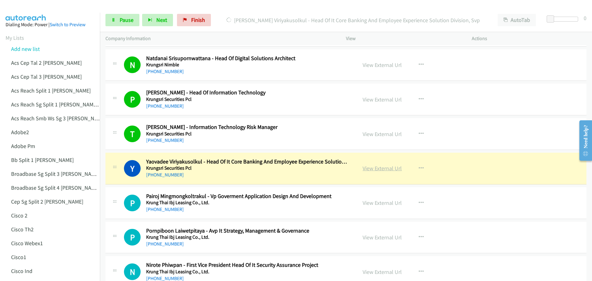
click at [379, 166] on link "View External Url" at bounding box center [382, 168] width 39 height 7
click at [129, 20] on span "Pause" at bounding box center [127, 19] width 14 height 7
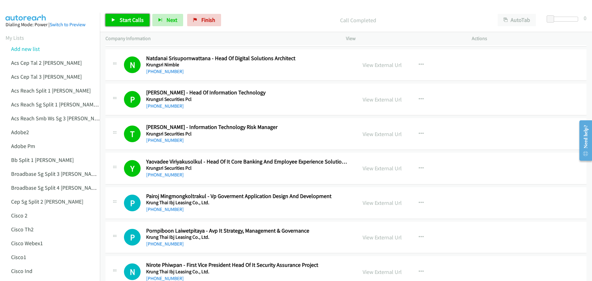
click at [134, 20] on span "Start Calls" at bounding box center [132, 19] width 24 height 7
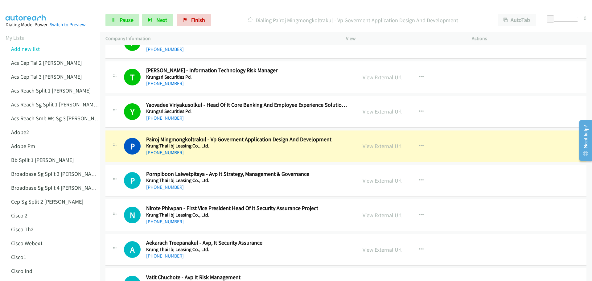
scroll to position [2838, 0]
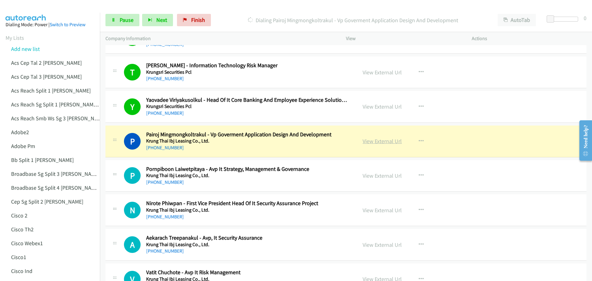
click at [382, 142] on link "View External Url" at bounding box center [382, 141] width 39 height 7
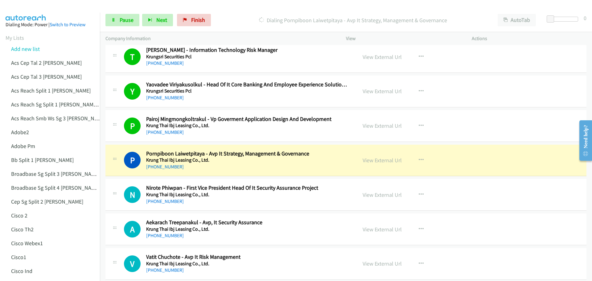
scroll to position [2869, 0]
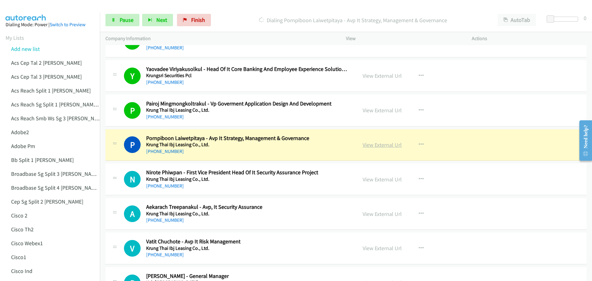
click at [379, 146] on link "View External Url" at bounding box center [382, 144] width 39 height 7
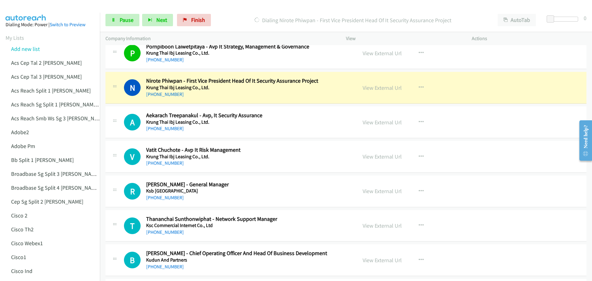
scroll to position [2962, 0]
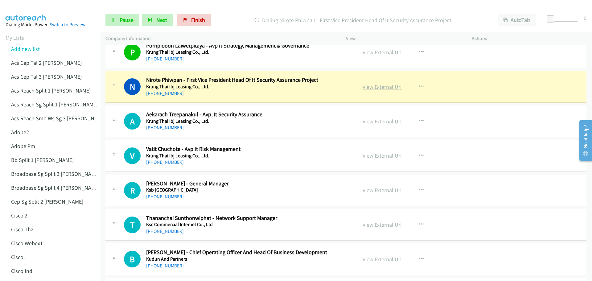
click at [373, 85] on link "View External Url" at bounding box center [382, 86] width 39 height 7
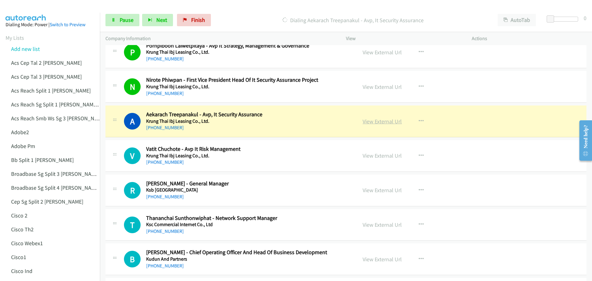
click at [379, 122] on link "View External Url" at bounding box center [382, 121] width 39 height 7
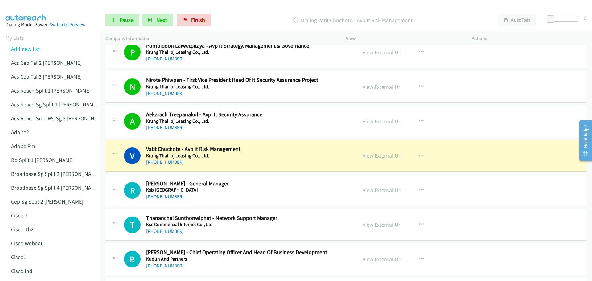
click at [381, 153] on link "View External Url" at bounding box center [382, 155] width 39 height 7
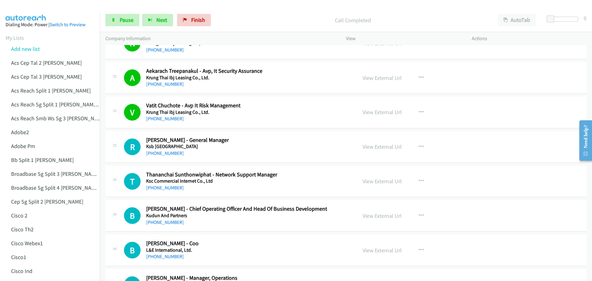
scroll to position [3023, 0]
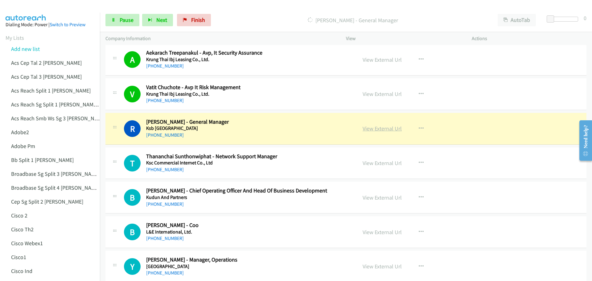
click at [378, 126] on link "View External Url" at bounding box center [382, 128] width 39 height 7
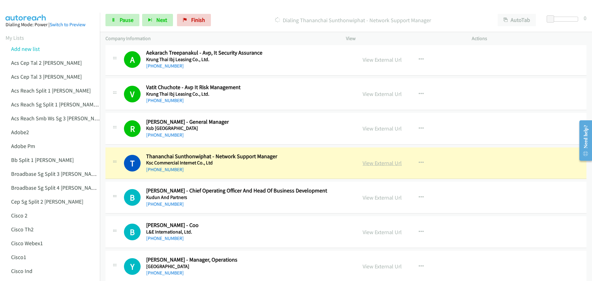
click at [374, 164] on link "View External Url" at bounding box center [382, 162] width 39 height 7
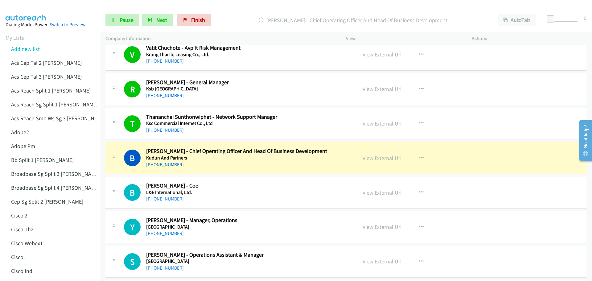
scroll to position [3085, 0]
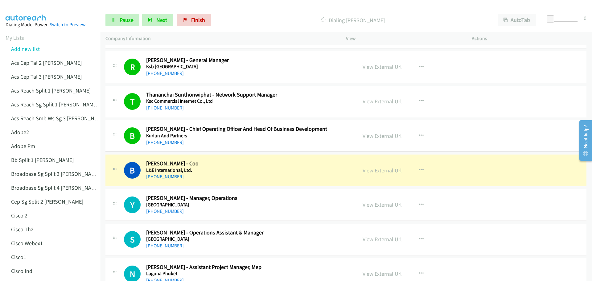
click at [383, 172] on link "View External Url" at bounding box center [382, 170] width 39 height 7
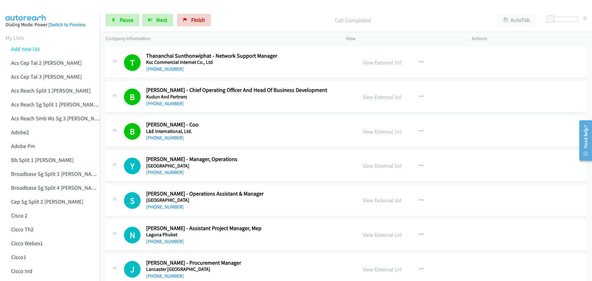
scroll to position [3147, 0]
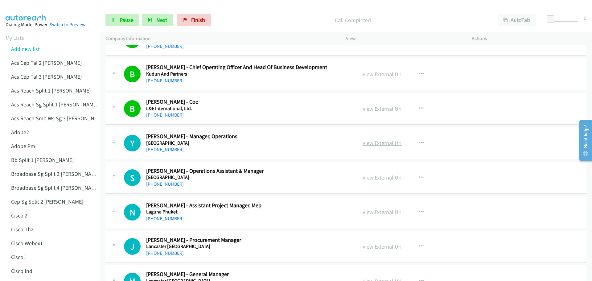
click at [373, 143] on link "View External Url" at bounding box center [382, 142] width 39 height 7
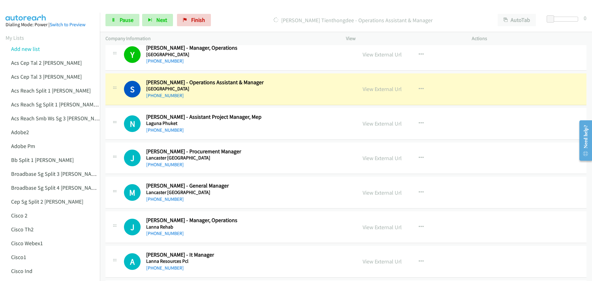
scroll to position [3239, 0]
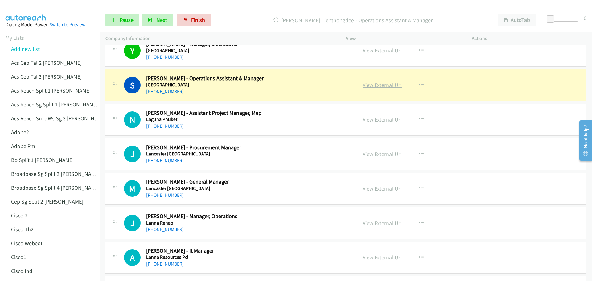
click at [374, 86] on link "View External Url" at bounding box center [382, 84] width 39 height 7
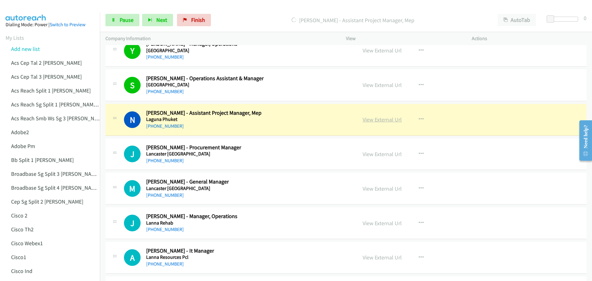
click at [381, 121] on link "View External Url" at bounding box center [382, 119] width 39 height 7
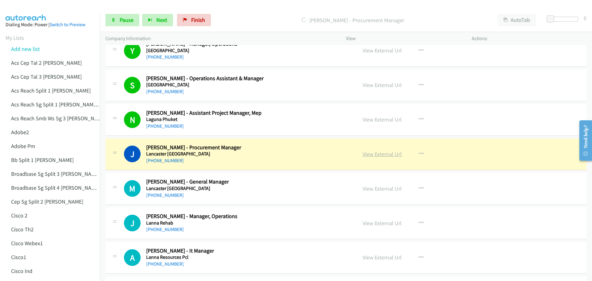
click at [375, 153] on link "View External Url" at bounding box center [382, 154] width 39 height 7
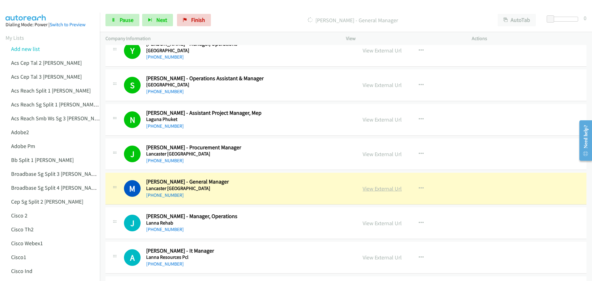
click at [374, 191] on link "View External Url" at bounding box center [382, 188] width 39 height 7
click at [124, 23] on span "Pause" at bounding box center [127, 19] width 14 height 7
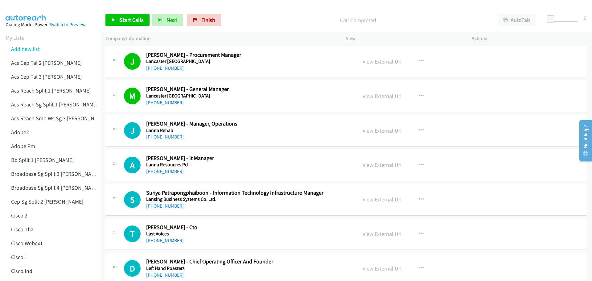
scroll to position [3363, 0]
